Goal: Task Accomplishment & Management: Complete application form

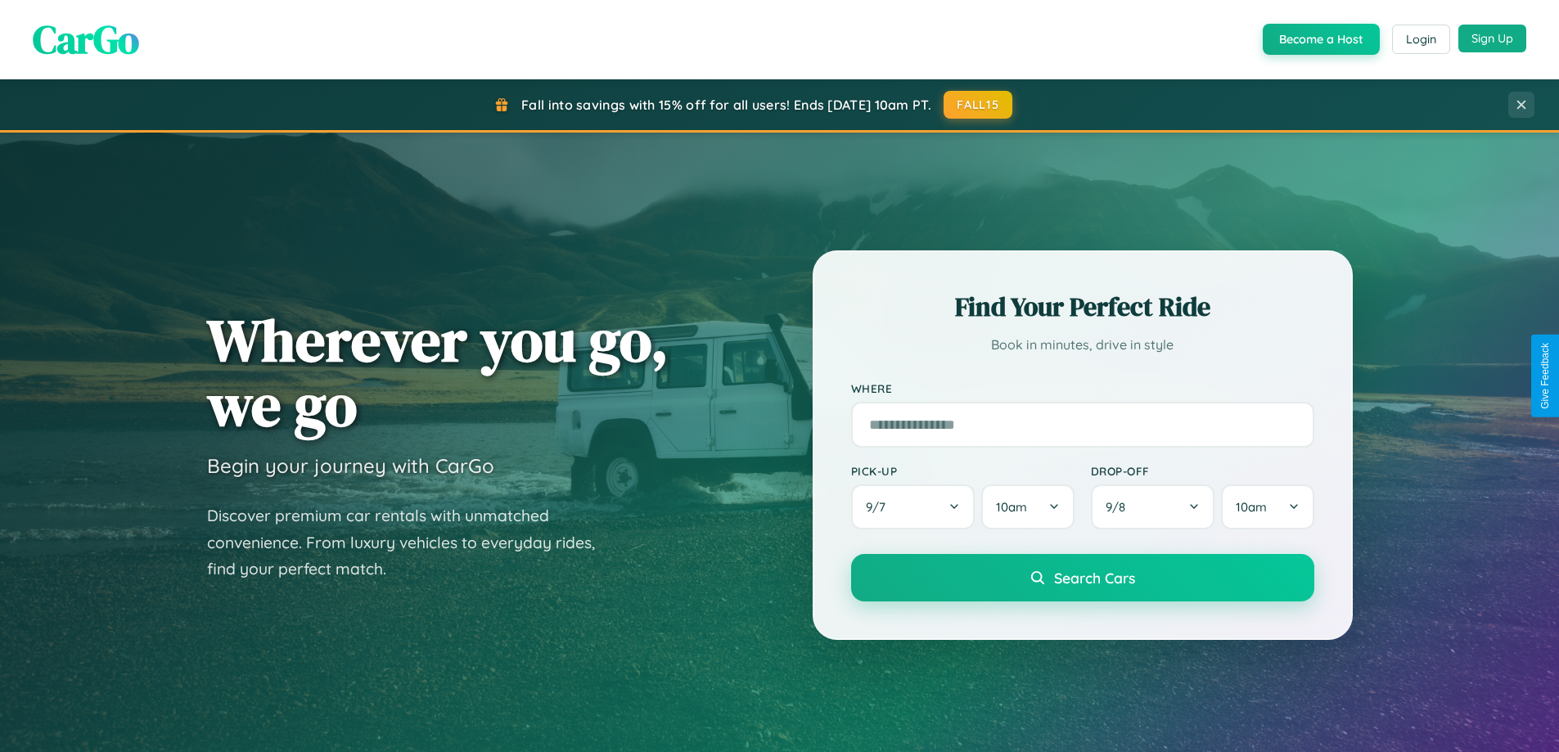
click at [1492, 38] on button "Sign Up" at bounding box center [1492, 39] width 68 height 28
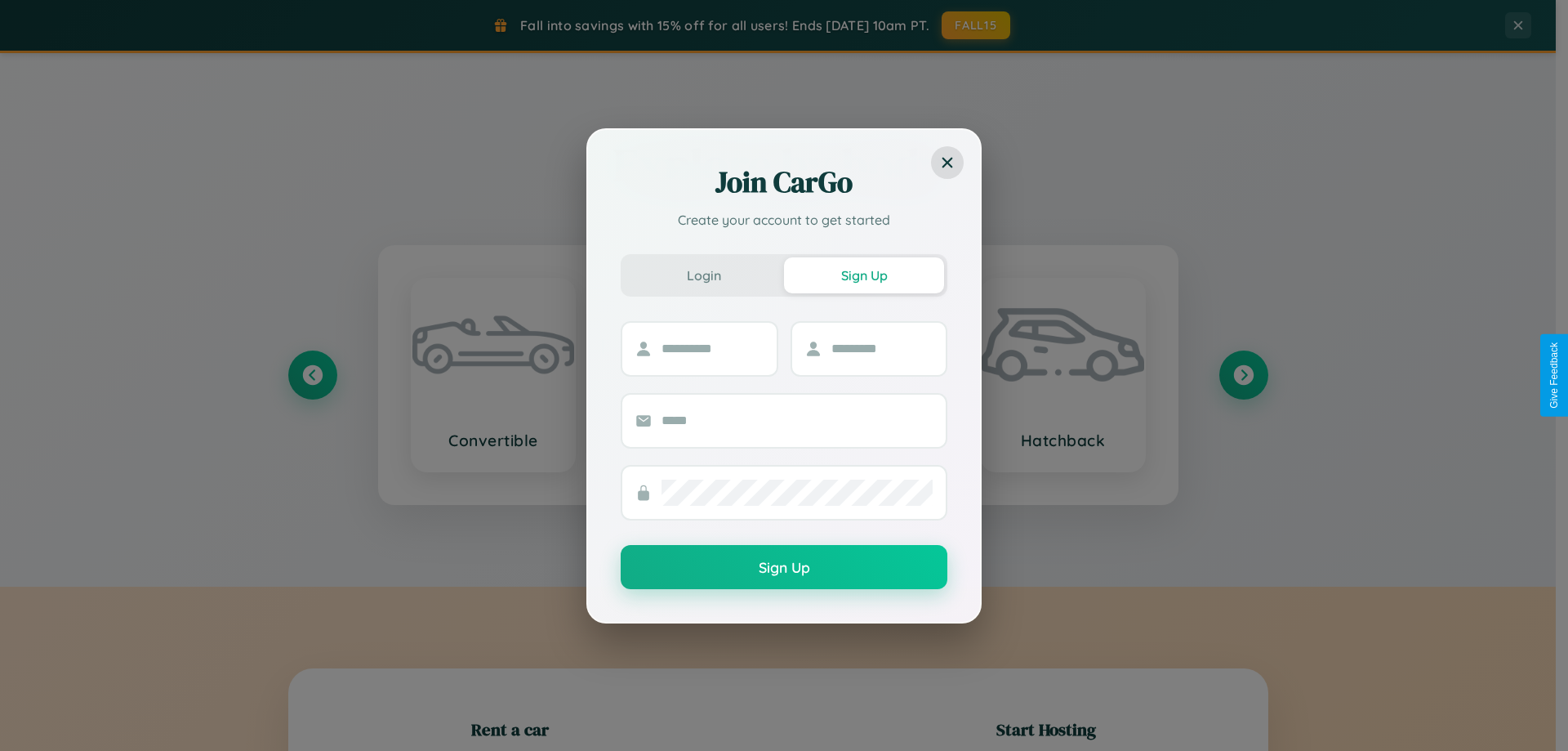
scroll to position [353, 0]
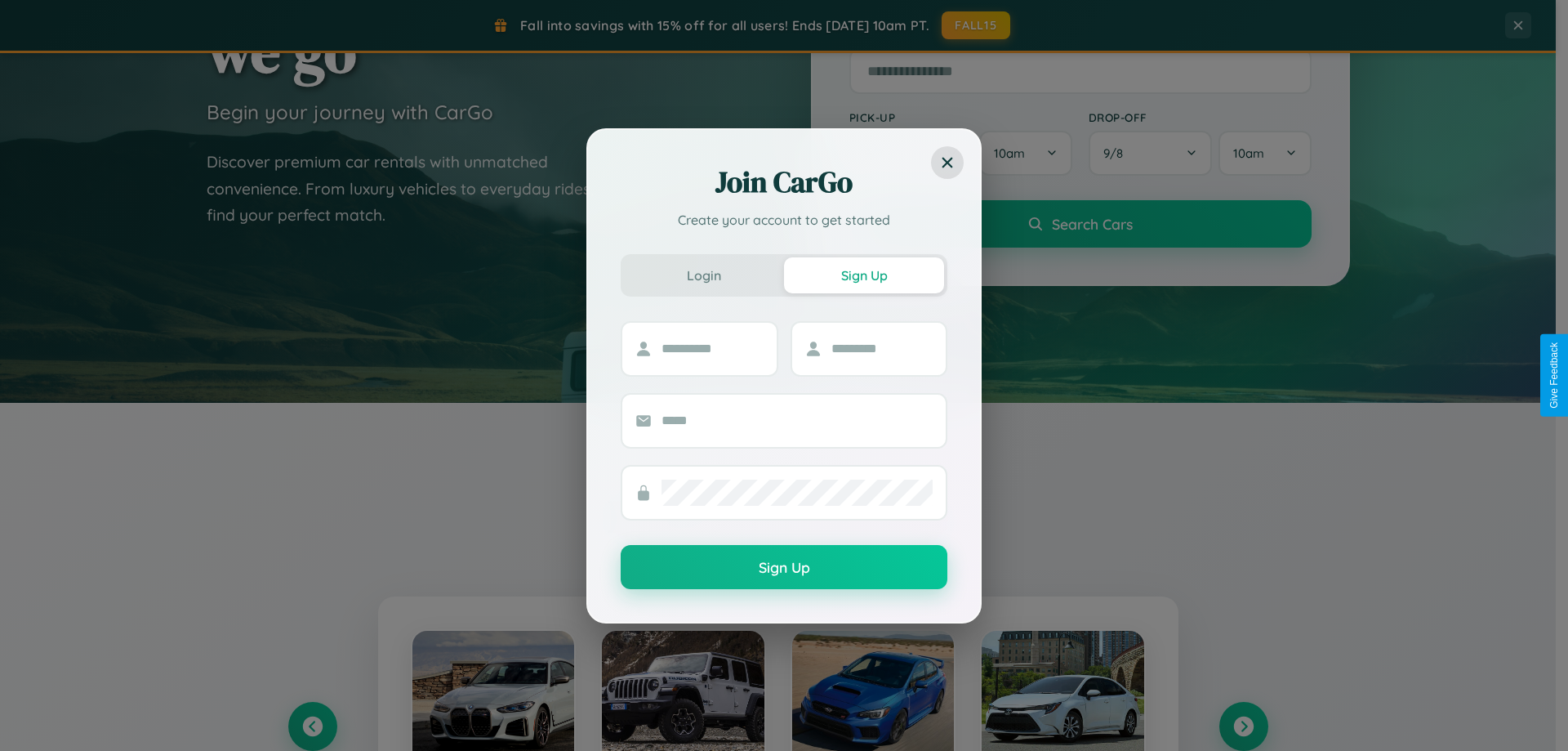
click at [1243, 726] on div "Join CarGo Create your account to get started Login Sign Up Sign Up" at bounding box center [784, 376] width 1568 height 751
click at [312, 726] on div "Join CarGo Create your account to get started Login Sign Up Sign Up" at bounding box center [784, 376] width 1568 height 751
click at [1243, 726] on div "Join CarGo Create your account to get started Login Sign Up Sign Up" at bounding box center [784, 376] width 1568 height 751
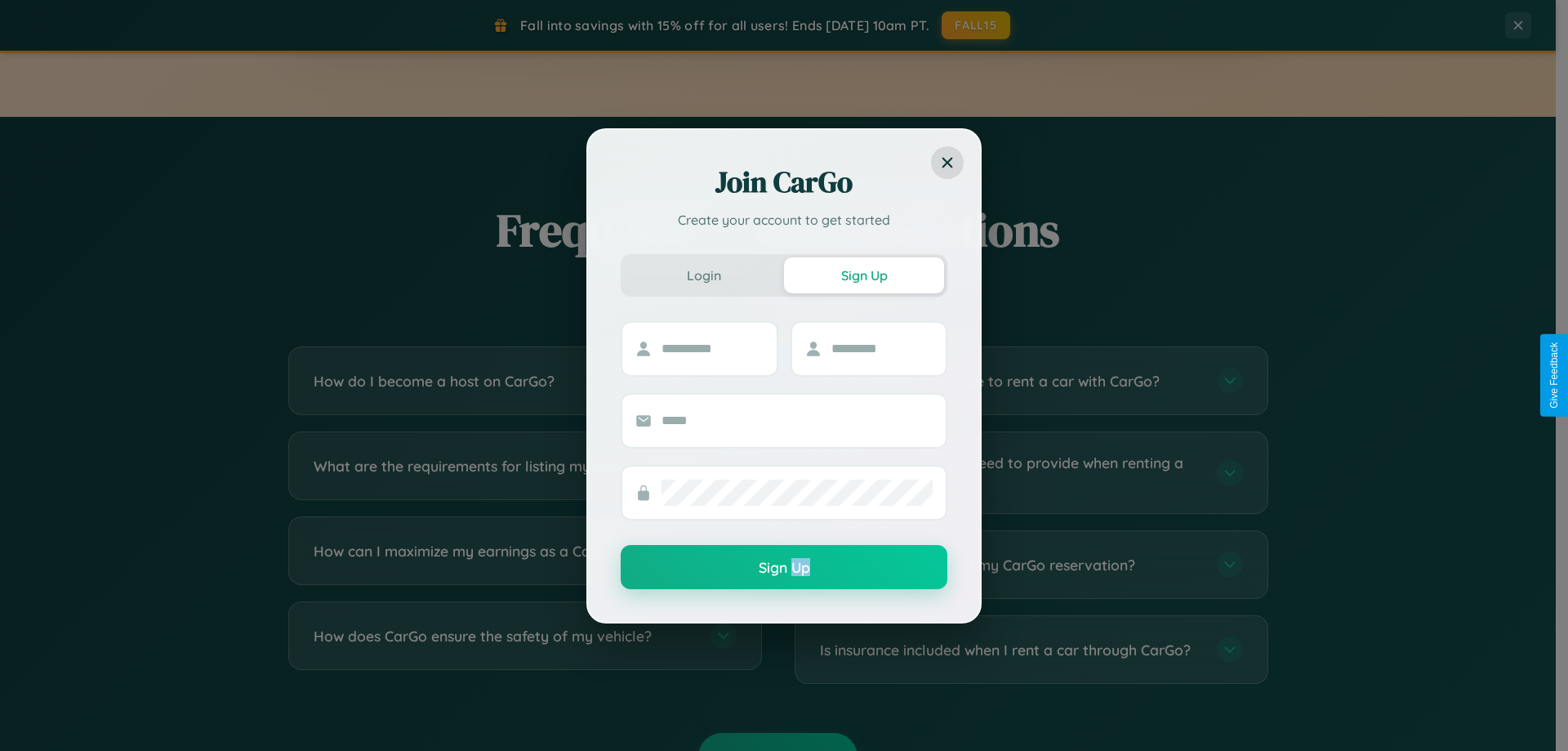
scroll to position [3145, 0]
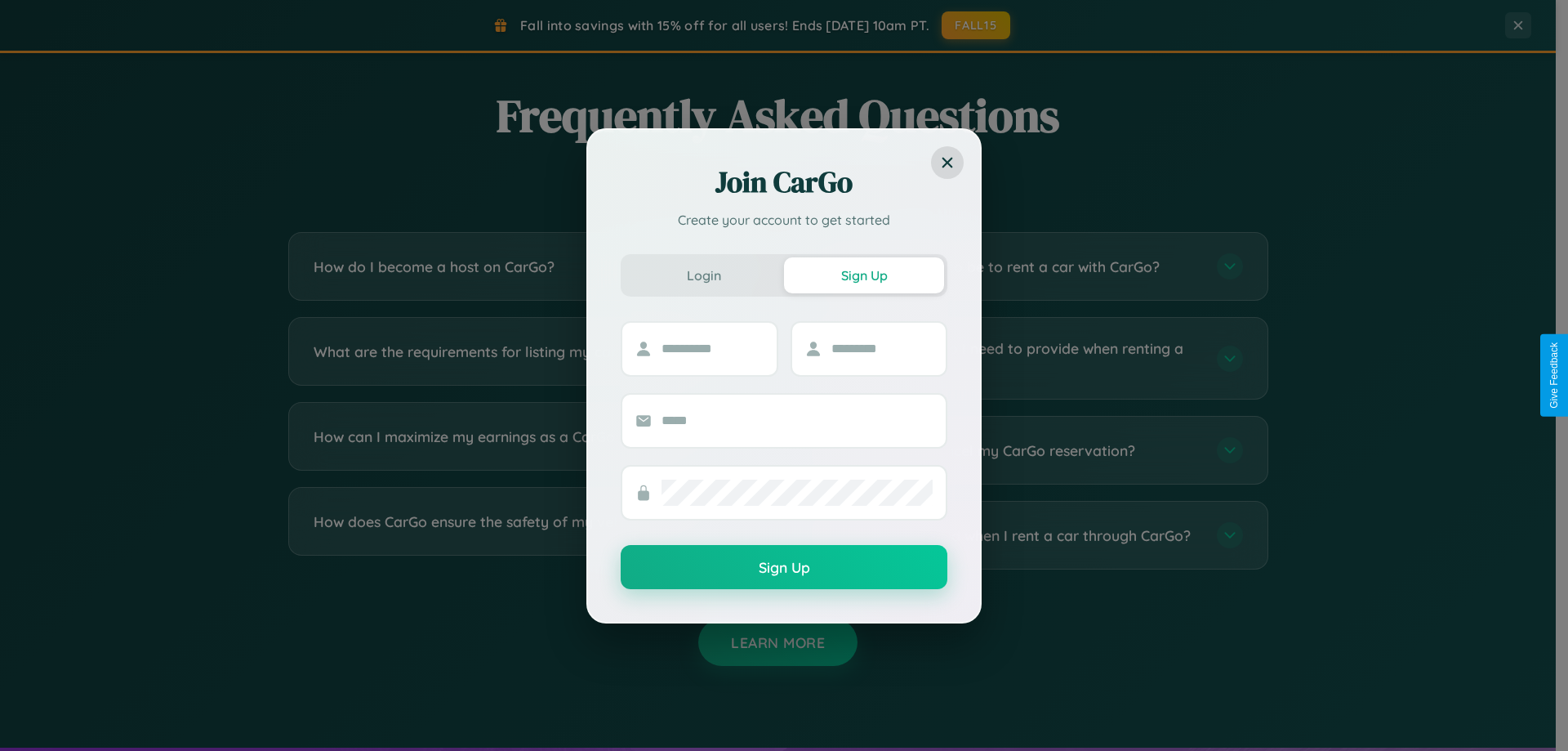
click at [1031, 450] on div "Join CarGo Create your account to get started Login Sign Up Sign Up" at bounding box center [784, 376] width 1568 height 751
click at [1031, 535] on div "Join CarGo Create your account to get started Login Sign Up Sign Up" at bounding box center [784, 376] width 1568 height 751
click at [1031, 358] on div "Join CarGo Create your account to get started Login Sign Up Sign Up" at bounding box center [784, 376] width 1568 height 751
click at [1031, 450] on div "Join CarGo Create your account to get started Login Sign Up Sign Up" at bounding box center [784, 376] width 1568 height 751
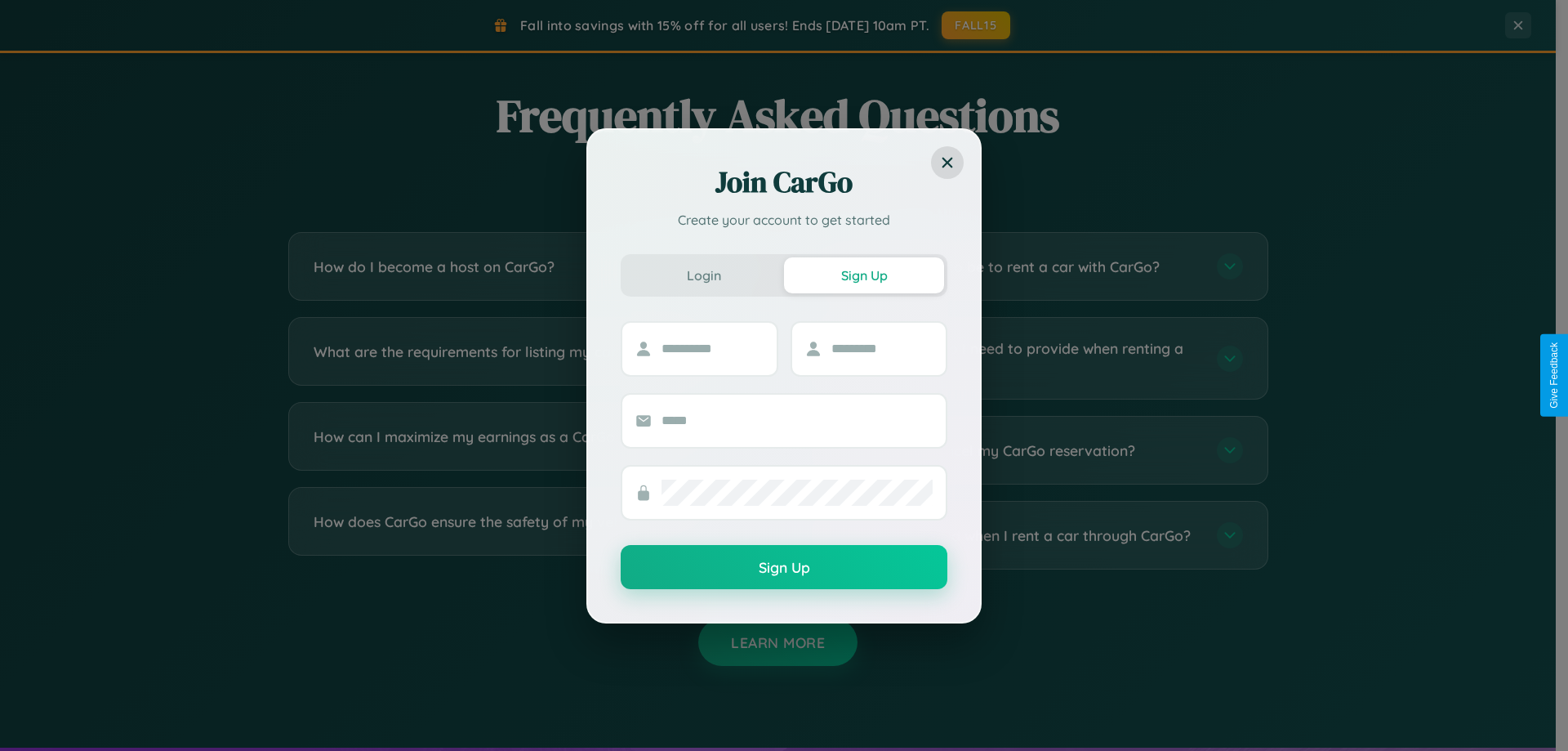
click at [524, 535] on div "Join CarGo Create your account to get started Login Sign Up Sign Up" at bounding box center [784, 376] width 1568 height 751
click at [524, 267] on div "Join CarGo Create your account to get started Login Sign Up Sign Up" at bounding box center [784, 376] width 1568 height 751
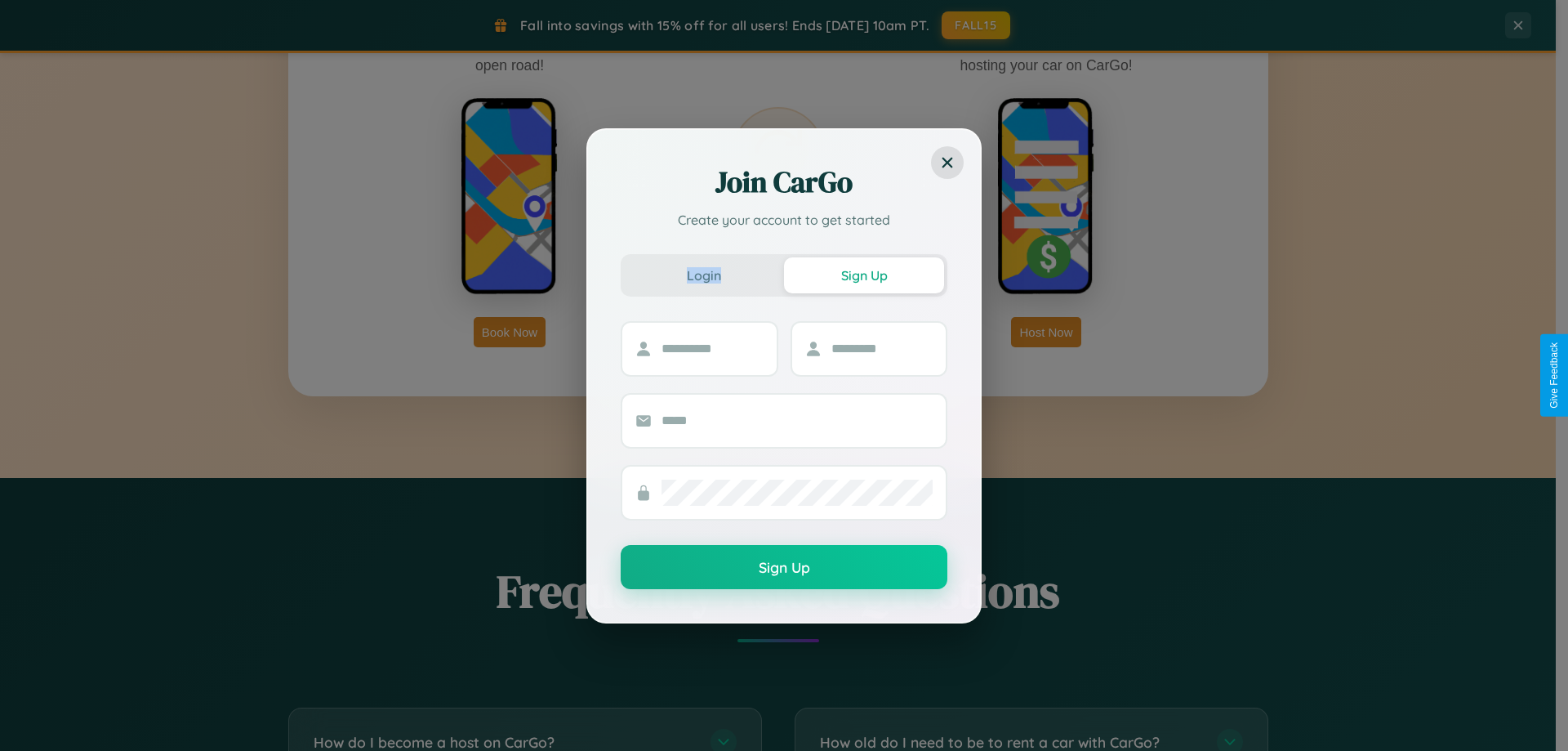
scroll to position [2626, 0]
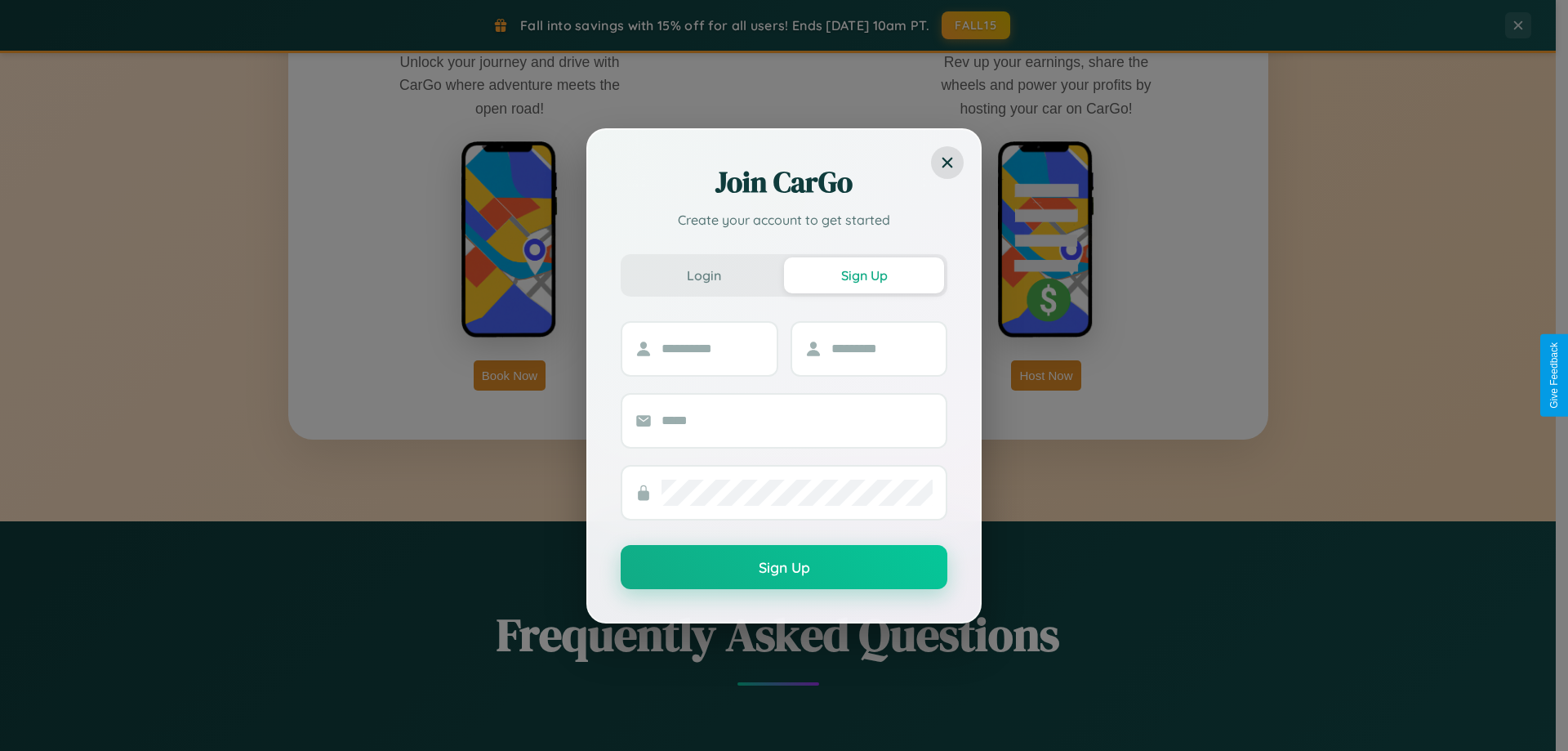
click at [1046, 376] on div "Join CarGo Create your account to get started Login Sign Up Sign Up" at bounding box center [784, 376] width 1568 height 751
